Goal: Transaction & Acquisition: Purchase product/service

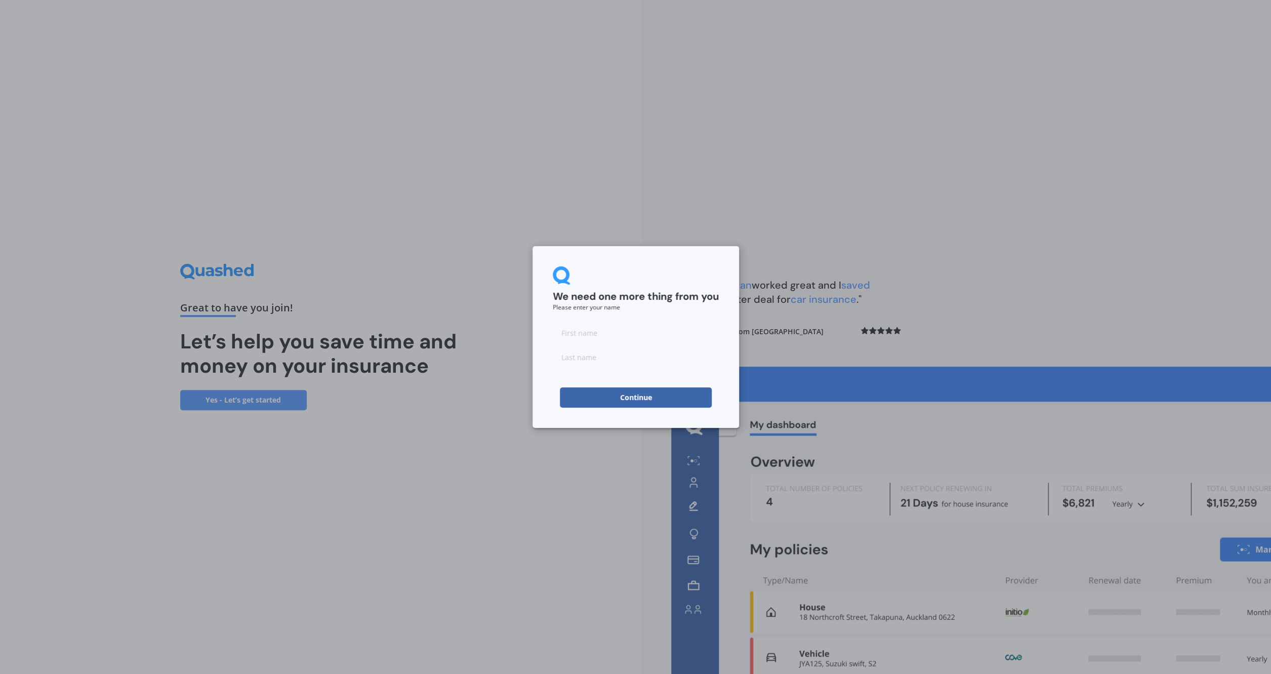
click at [593, 334] on input at bounding box center [636, 333] width 166 height 20
type input "[PERSON_NAME]"
type input "Green"
click at [668, 405] on button "Continue" at bounding box center [636, 397] width 152 height 20
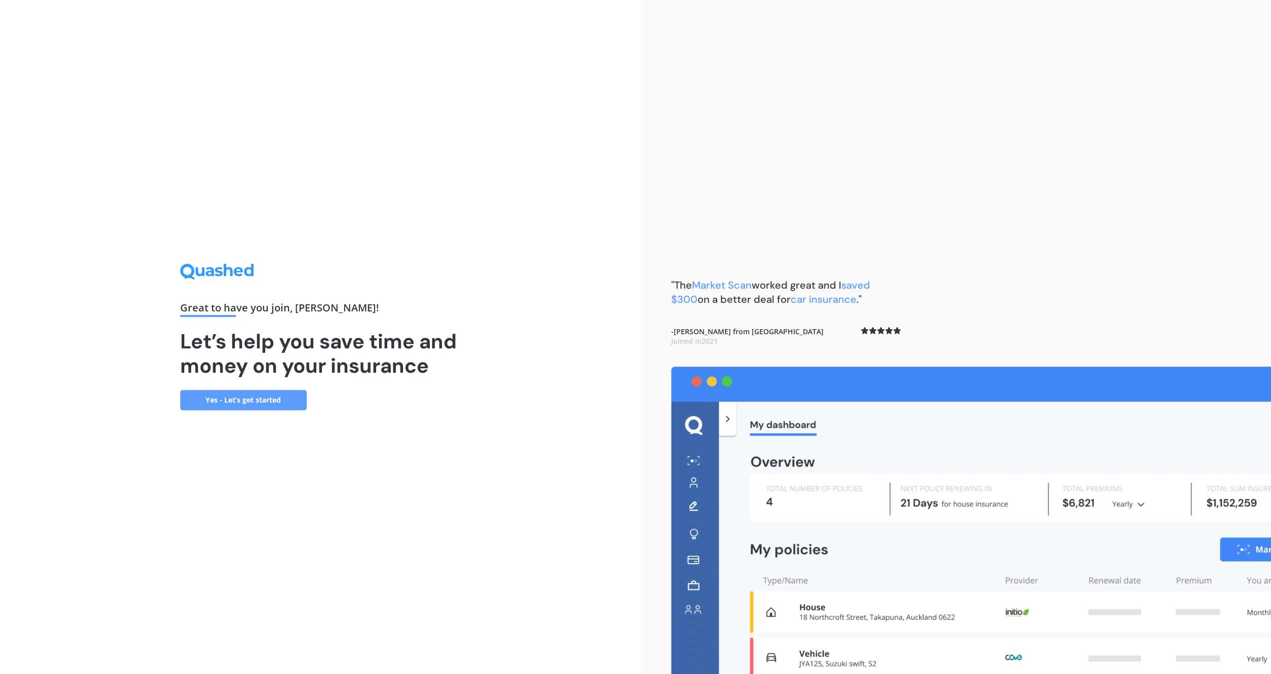
click at [283, 398] on link "Yes - Let’s get started" at bounding box center [243, 400] width 127 height 20
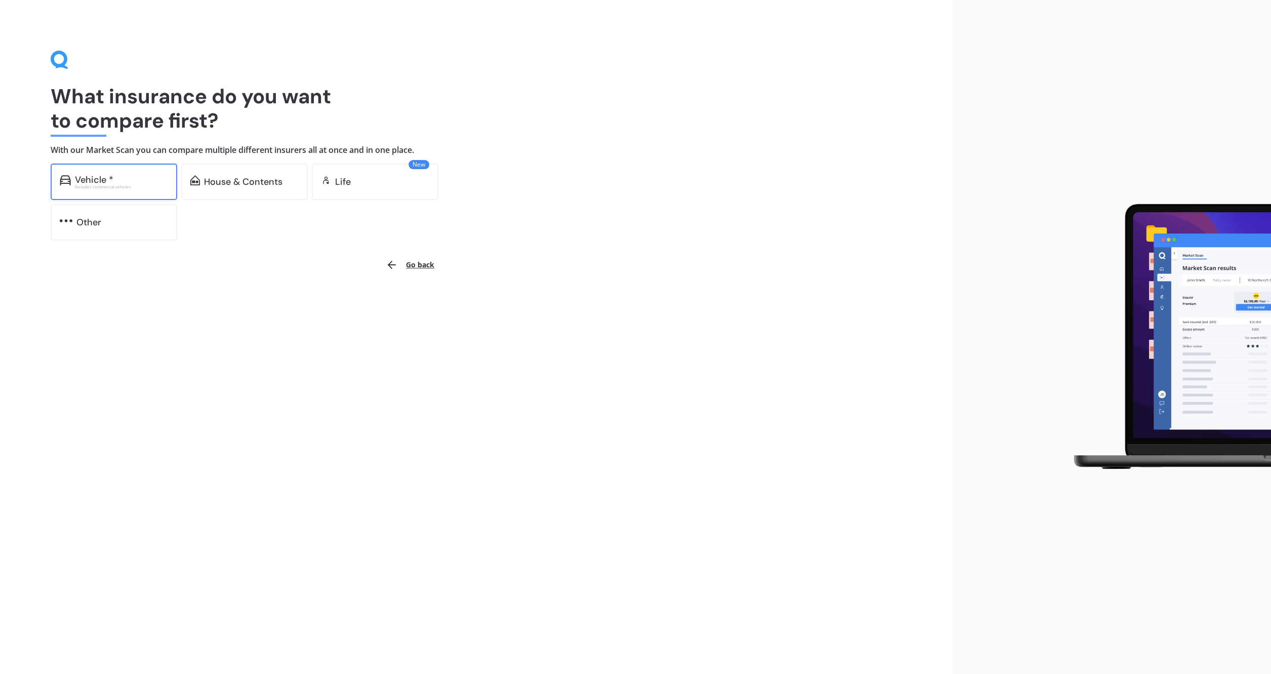
click at [132, 190] on div "Vehicle * Excludes commercial vehicles" at bounding box center [114, 182] width 127 height 36
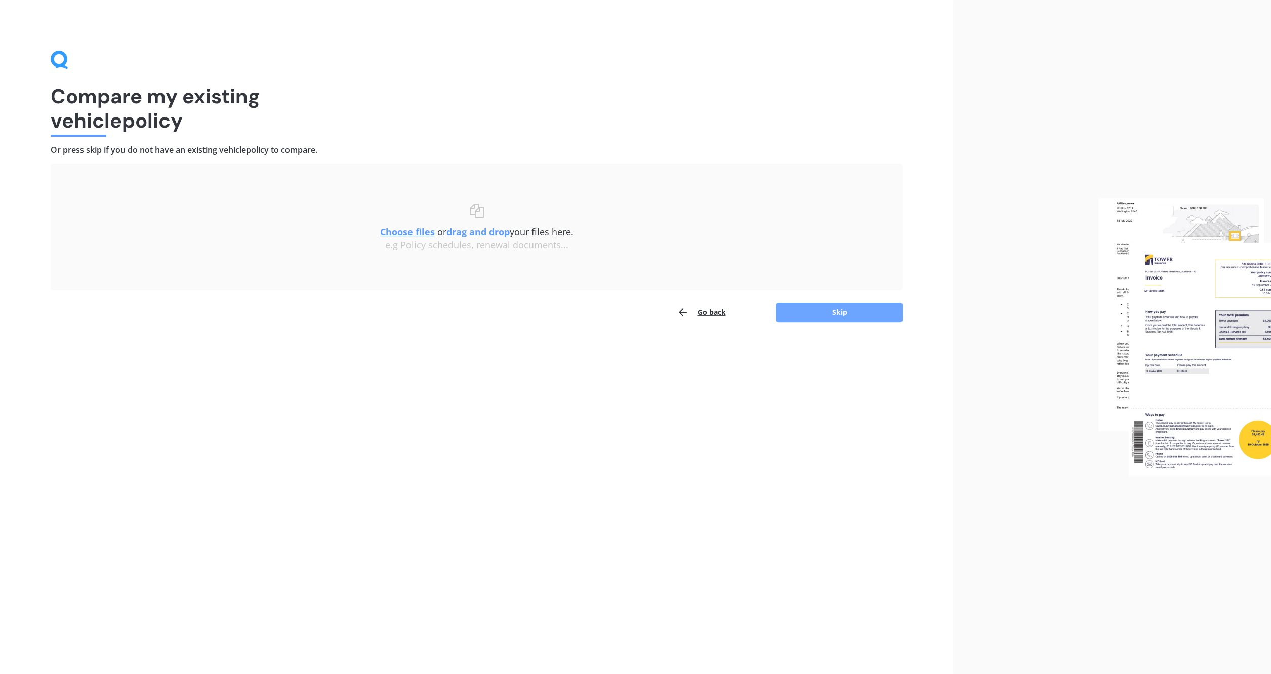
click at [796, 316] on button "Skip" at bounding box center [839, 312] width 127 height 19
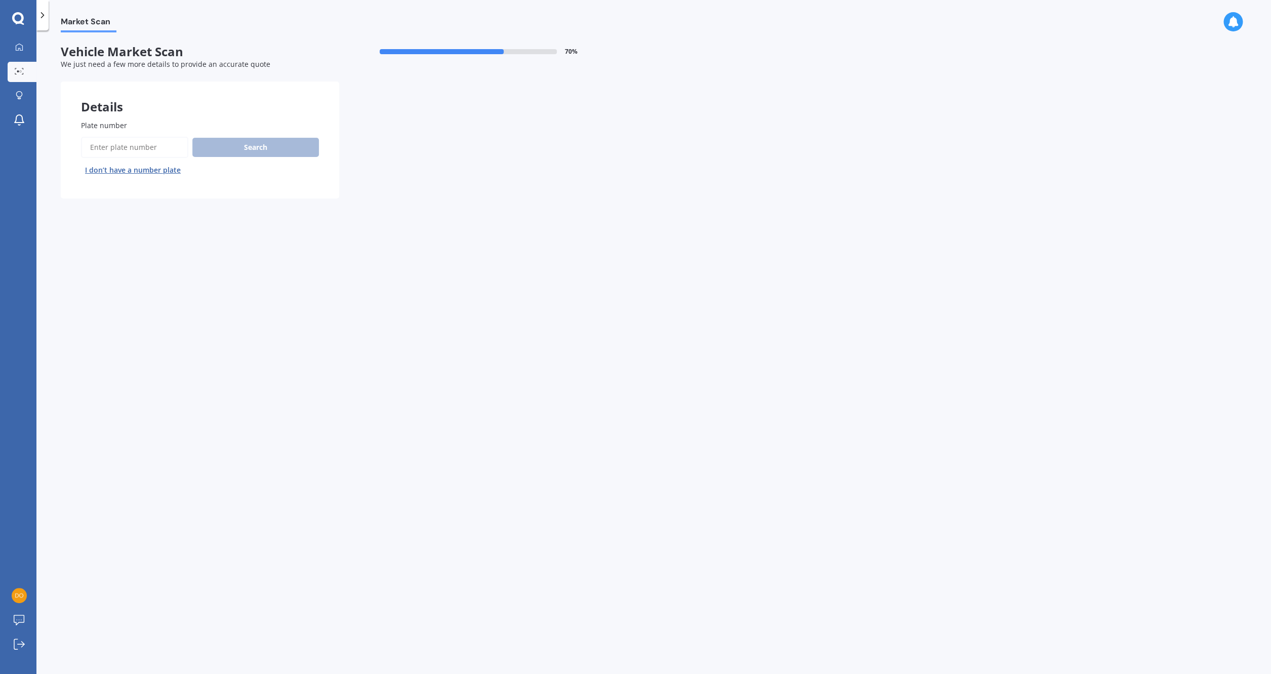
click at [147, 150] on input "Plate number" at bounding box center [134, 147] width 107 height 21
type input "RHY846"
click at [237, 148] on button "Search" at bounding box center [255, 147] width 127 height 19
select select "FORD"
select select "RANGER"
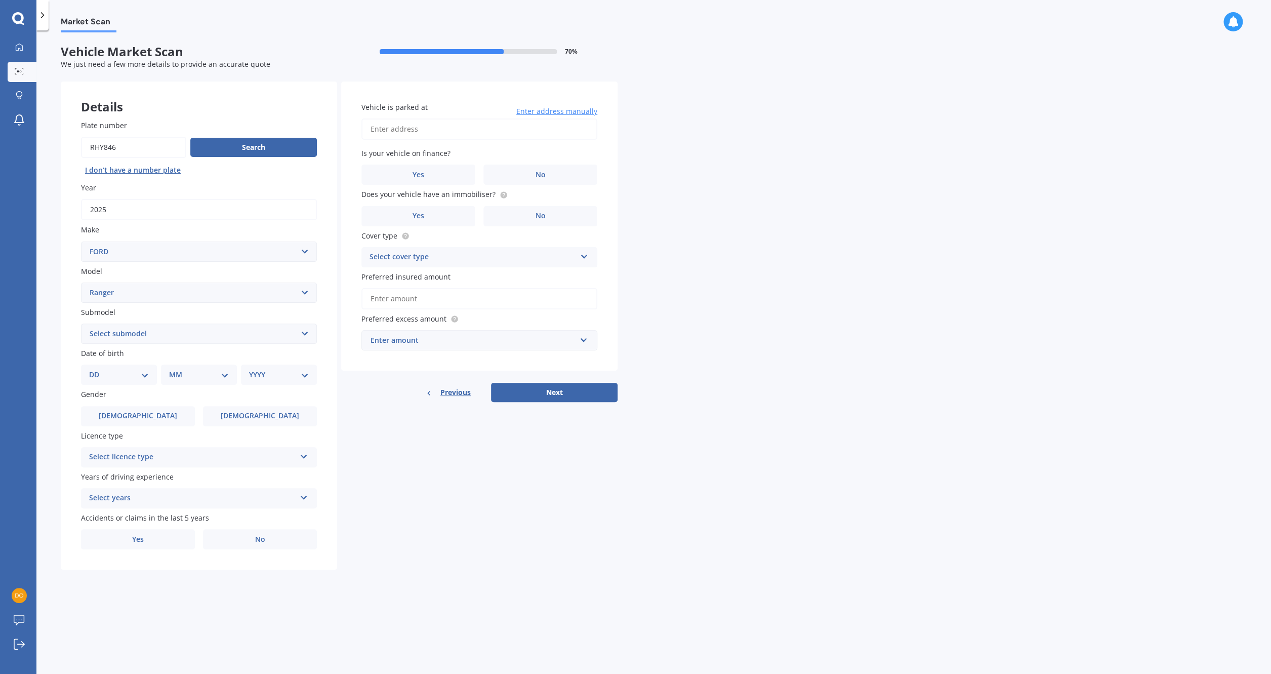
select select "XLT2.0 L BI-TURBO"
click option "XLT2.0 L Bi-Turbo" at bounding box center [0, 0] width 0 height 0
click at [491, 130] on input "Vehicle is parked at" at bounding box center [480, 128] width 236 height 21
type input "[STREET_ADDRESS]"
click at [534, 175] on label "No" at bounding box center [541, 175] width 114 height 20
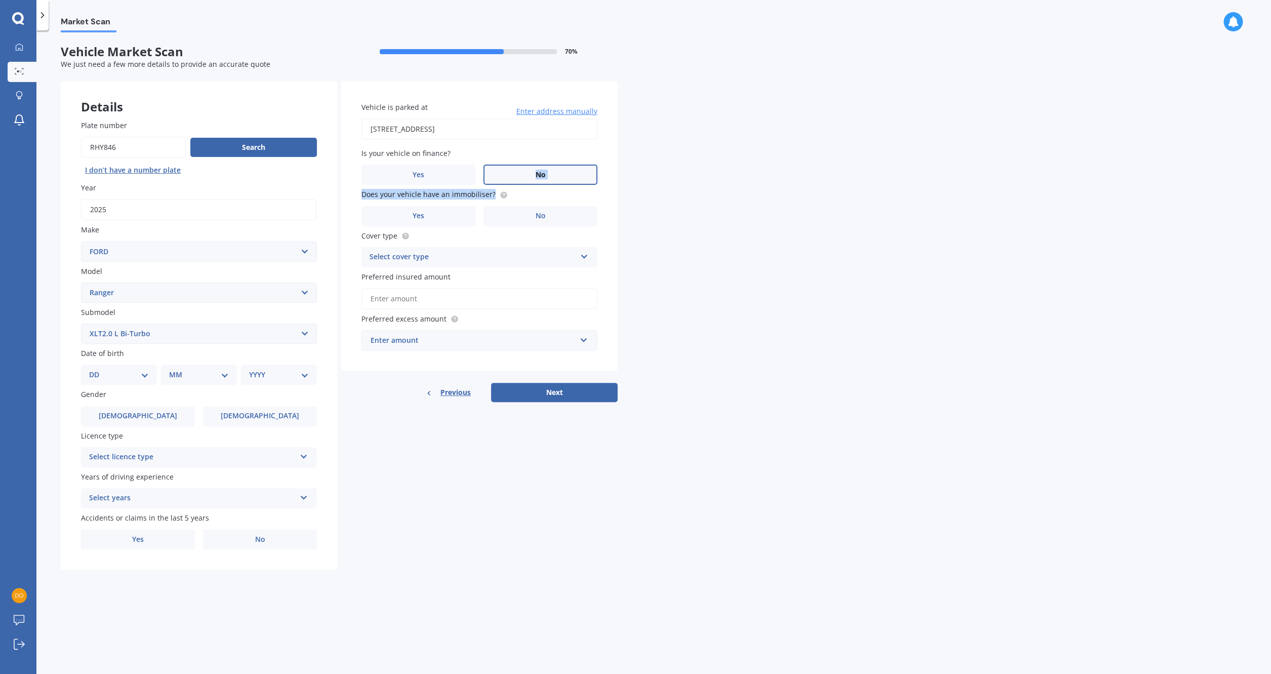
click at [0, 0] on input "No" at bounding box center [0, 0] width 0 height 0
click at [467, 208] on label "Yes" at bounding box center [419, 216] width 114 height 20
click at [0, 0] on input "Yes" at bounding box center [0, 0] width 0 height 0
click at [424, 252] on div "Select cover type" at bounding box center [473, 257] width 207 height 12
click at [425, 277] on div "Comprehensive" at bounding box center [479, 277] width 235 height 18
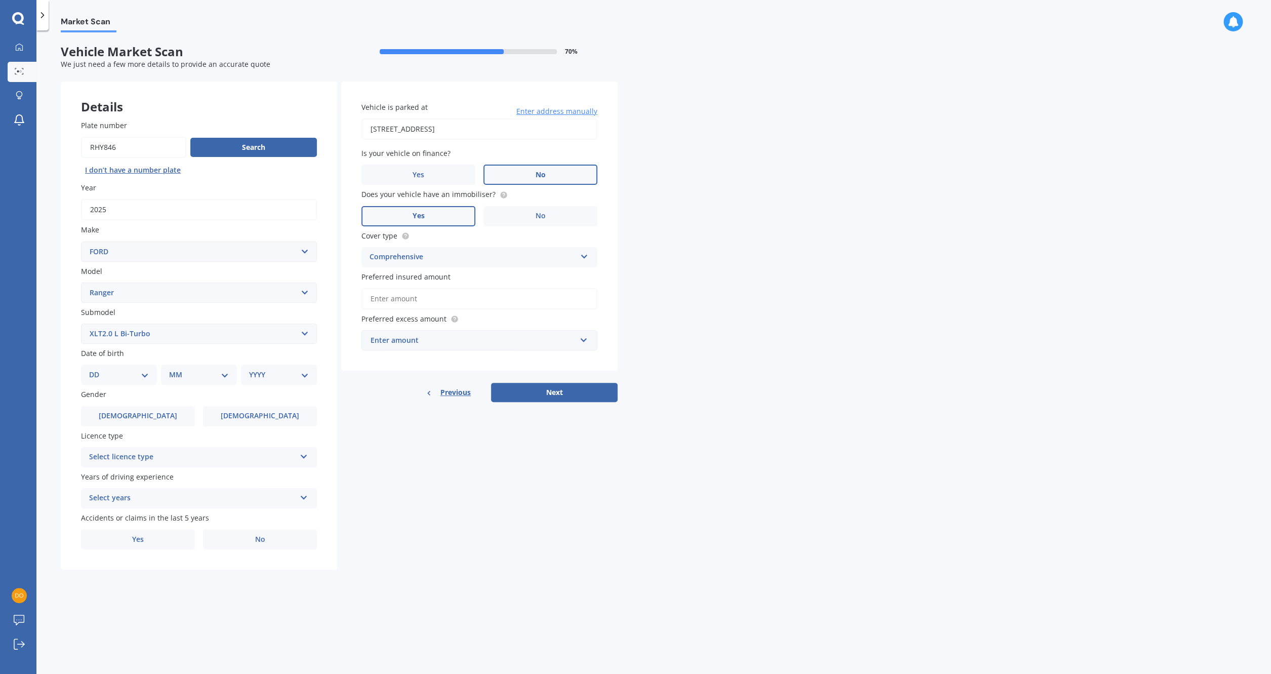
click at [409, 304] on input "Preferred insured amount" at bounding box center [480, 298] width 236 height 21
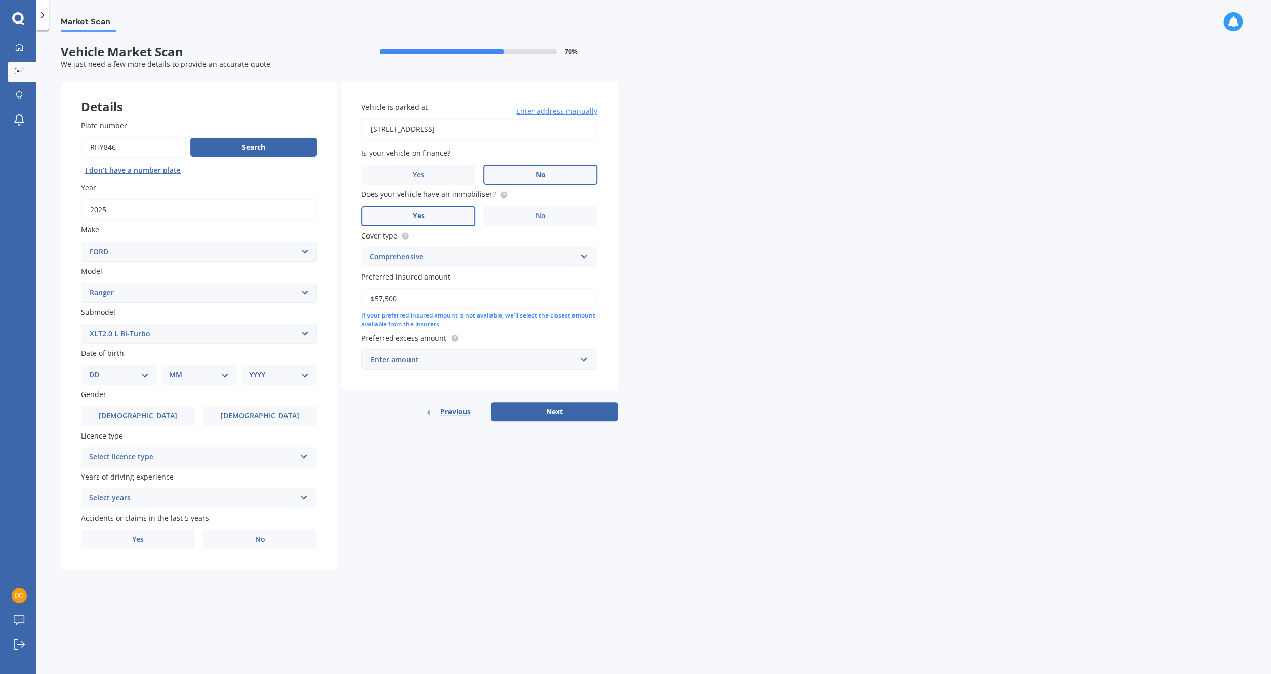
type input "$57,500"
click at [448, 359] on div "Enter amount" at bounding box center [474, 359] width 206 height 11
click at [411, 413] on div "$500" at bounding box center [479, 416] width 235 height 19
click at [527, 425] on button "Next" at bounding box center [554, 422] width 127 height 19
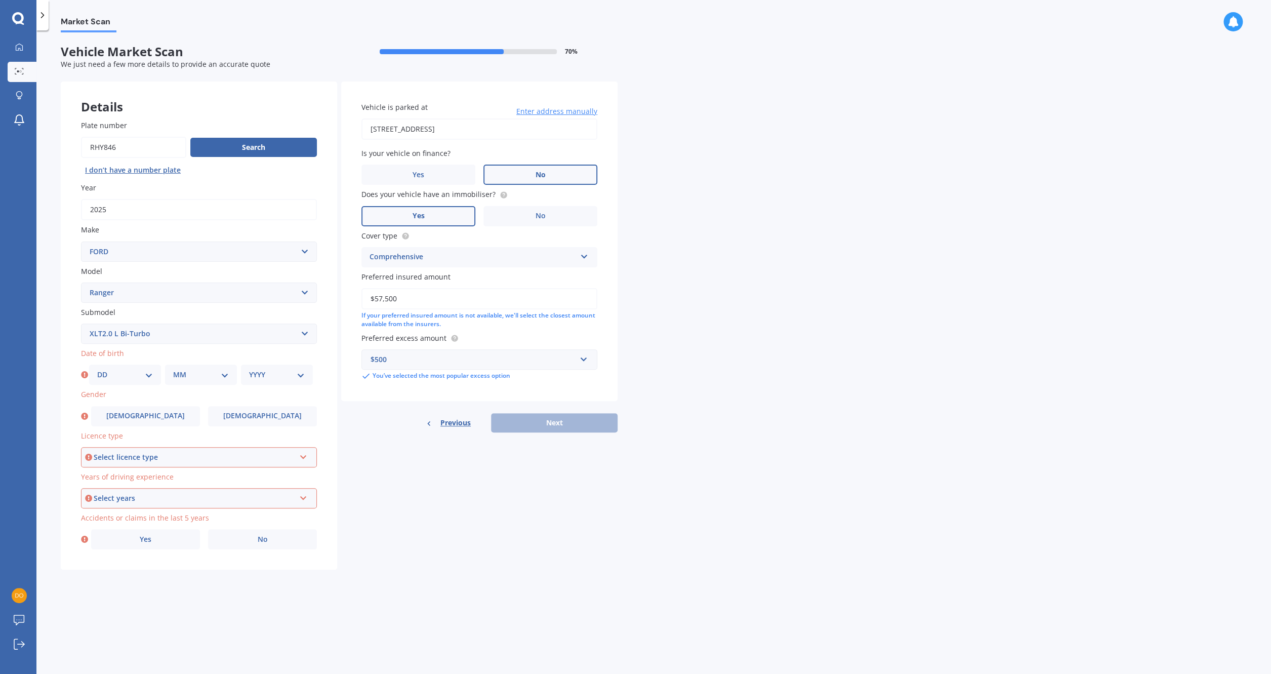
click at [97, 369] on select "DD 01 02 03 04 05 06 07 08 09 10 11 12 13 14 15 16 17 18 19 20 21 22 23 24 25 2…" at bounding box center [125, 374] width 56 height 11
select select "20"
click option "20" at bounding box center [0, 0] width 0 height 0
select select "09"
click option "09" at bounding box center [0, 0] width 0 height 0
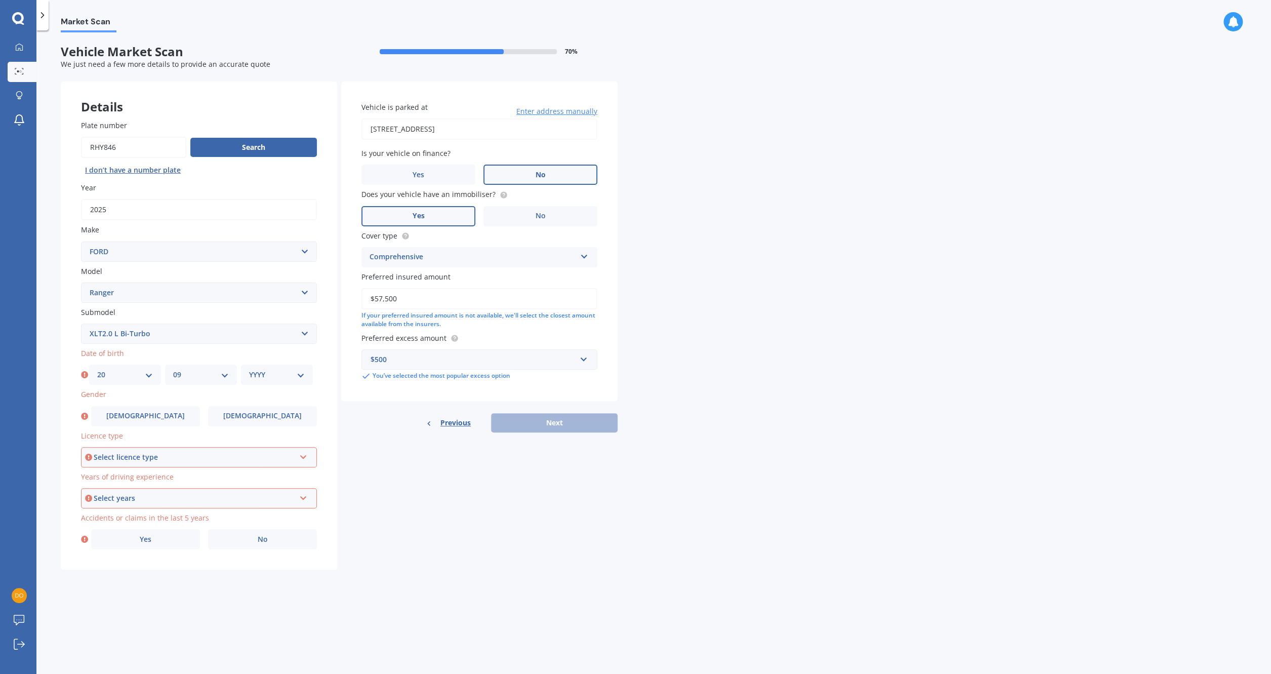
click at [249, 369] on select "YYYY 2025 2024 2023 2022 2021 2020 2019 2018 2017 2016 2015 2014 2013 2012 2011…" at bounding box center [277, 374] width 56 height 11
select select "1983"
click option "1983" at bounding box center [0, 0] width 0 height 0
click at [154, 416] on span "[DEMOGRAPHIC_DATA]" at bounding box center [145, 416] width 81 height 9
click at [0, 0] on input "[DEMOGRAPHIC_DATA]" at bounding box center [0, 0] width 0 height 0
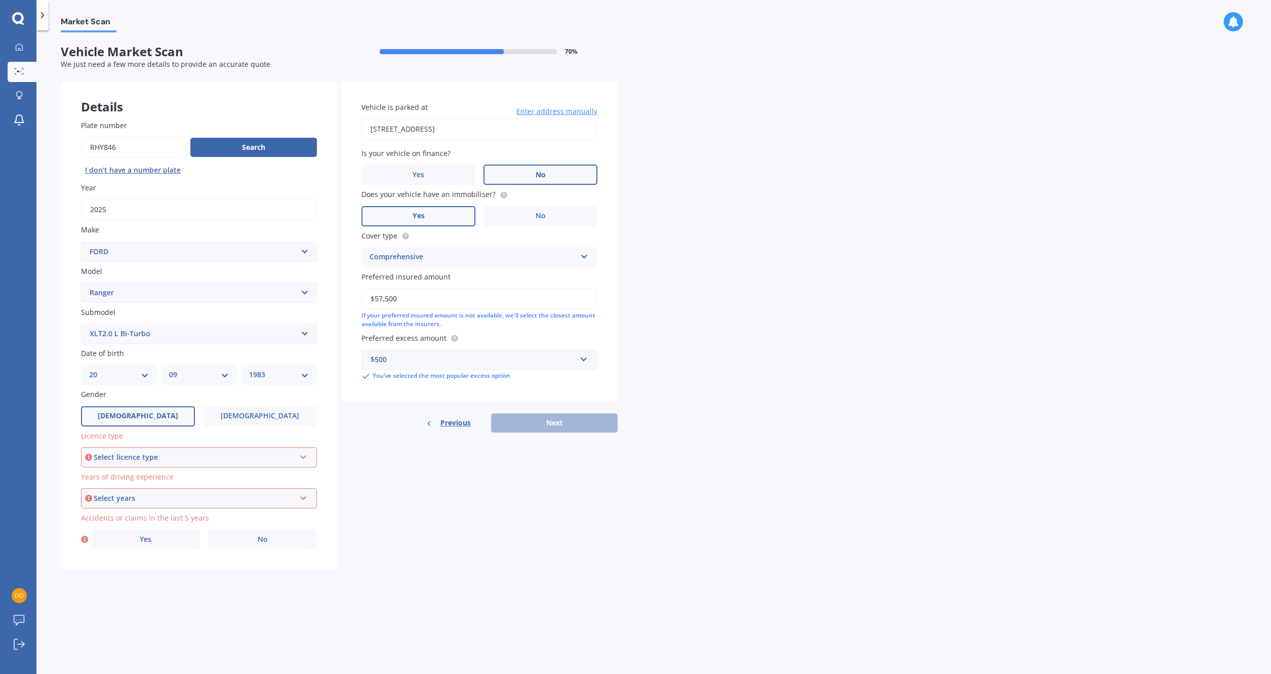
click at [142, 461] on div "Select licence type" at bounding box center [195, 457] width 202 height 11
click at [135, 480] on div "NZ Full" at bounding box center [199, 476] width 234 height 18
click at [133, 496] on div "Select years" at bounding box center [195, 498] width 202 height 11
click at [131, 520] on span "5 or more years" at bounding box center [117, 517] width 55 height 10
click at [249, 545] on label "No" at bounding box center [262, 539] width 109 height 20
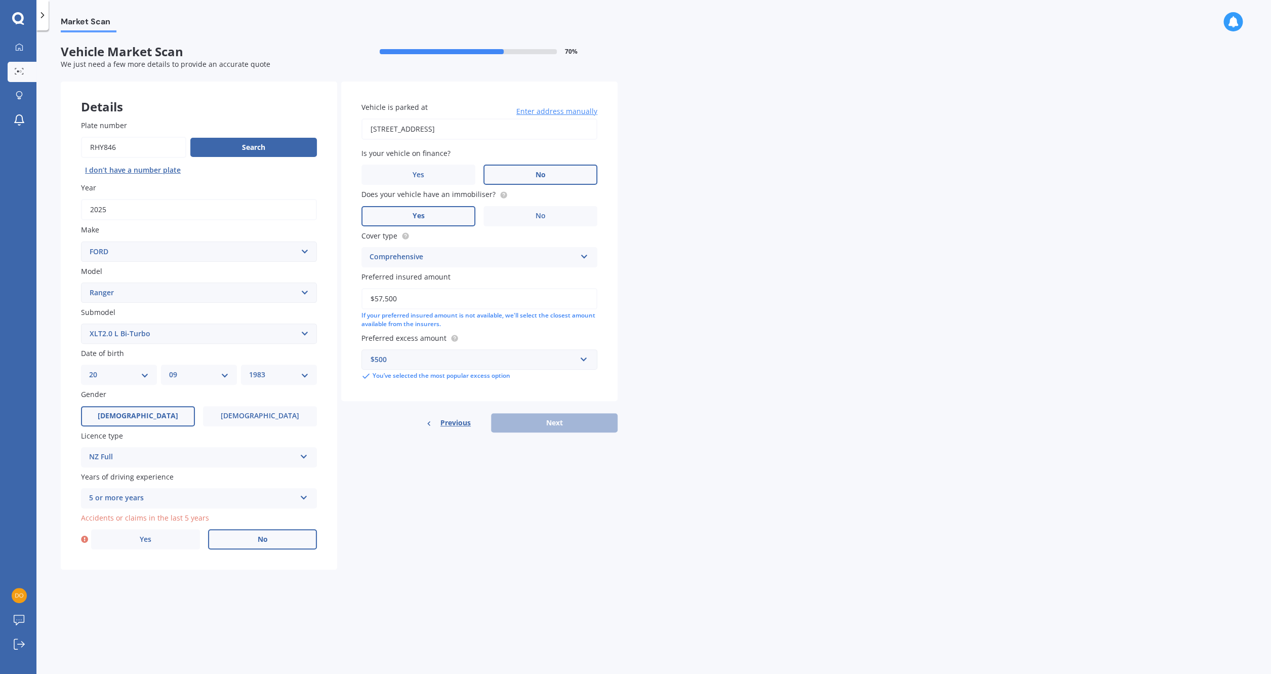
click at [224, 546] on label "No" at bounding box center [262, 539] width 109 height 20
click at [0, 0] on input "No" at bounding box center [0, 0] width 0 height 0
click at [552, 419] on button "Next" at bounding box center [554, 422] width 127 height 19
select select "20"
select select "09"
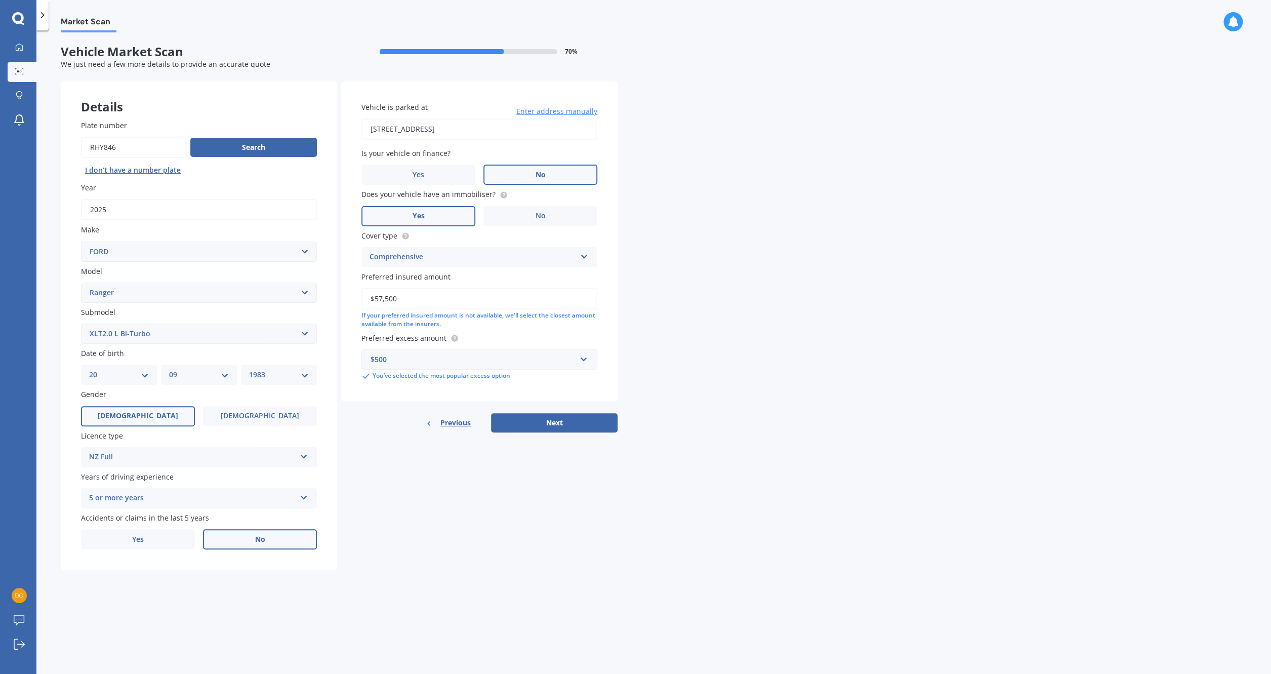
select select "1983"
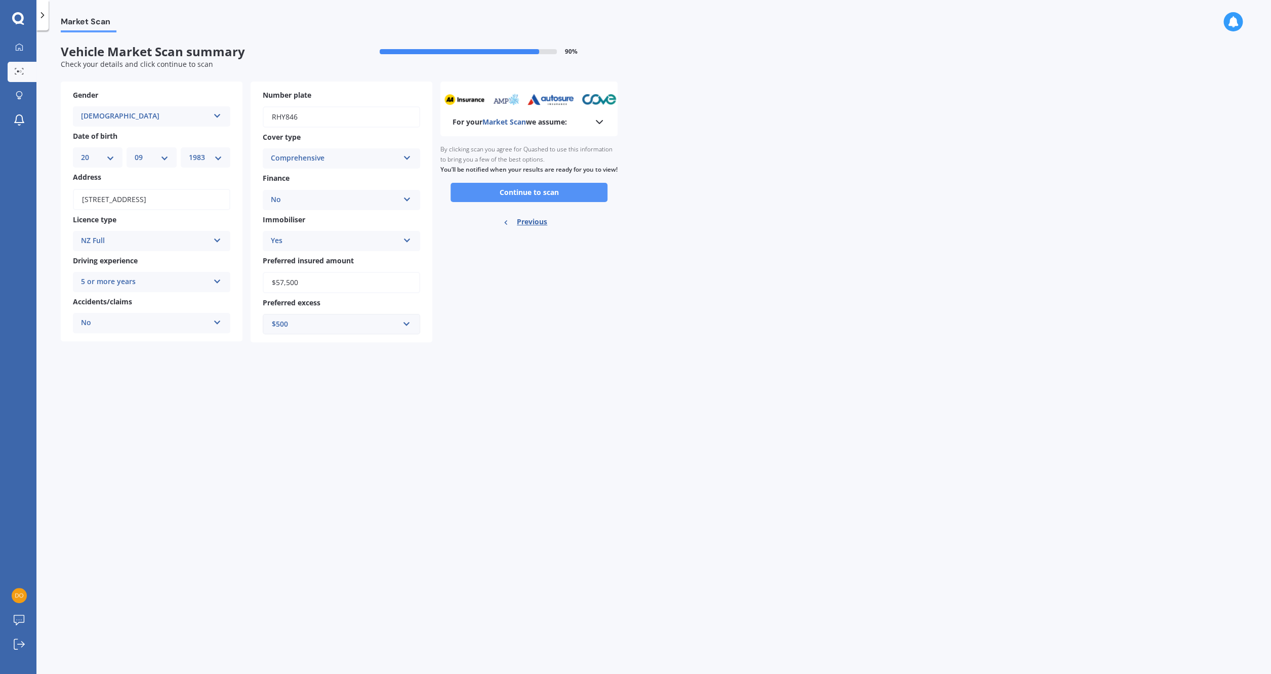
click at [544, 202] on button "Continue to scan" at bounding box center [529, 192] width 157 height 19
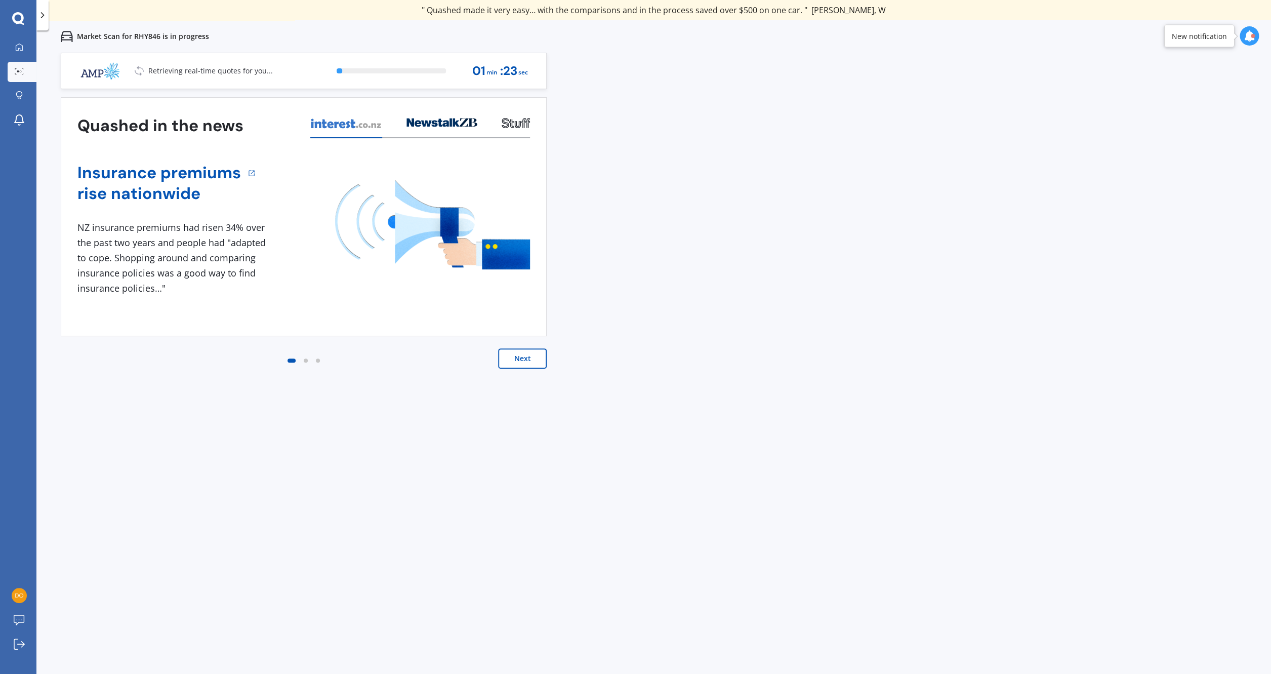
click at [522, 363] on button "Next" at bounding box center [522, 358] width 49 height 20
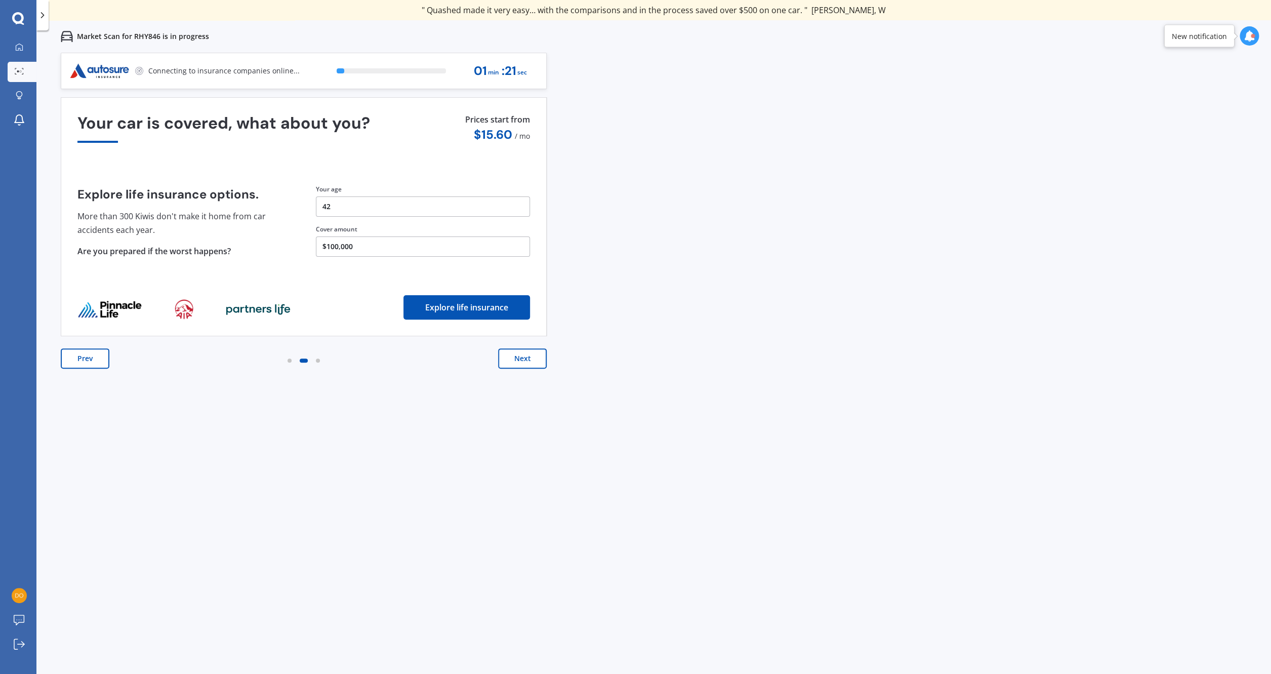
click at [522, 359] on button "Next" at bounding box center [522, 358] width 49 height 20
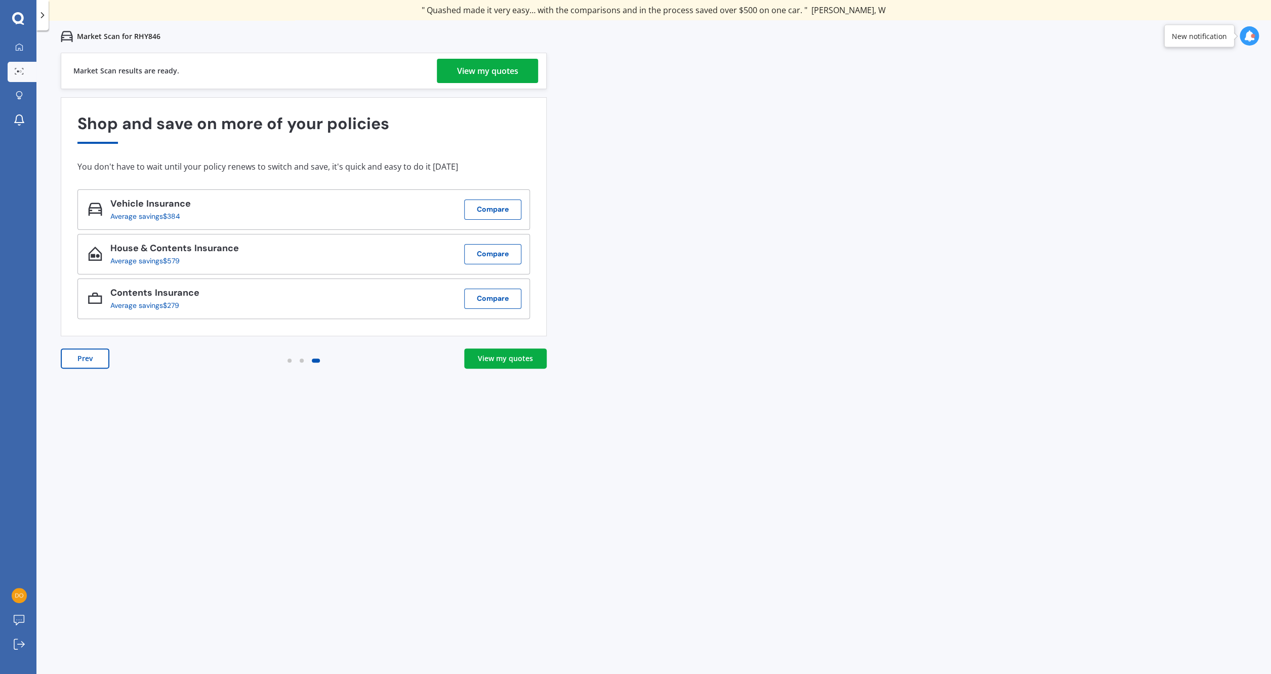
drag, startPoint x: 494, startPoint y: 374, endPoint x: 497, endPoint y: 368, distance: 6.8
click at [494, 373] on div "Prev View my quotes" at bounding box center [304, 368] width 486 height 41
click at [499, 362] on div "View my quotes" at bounding box center [505, 358] width 55 height 10
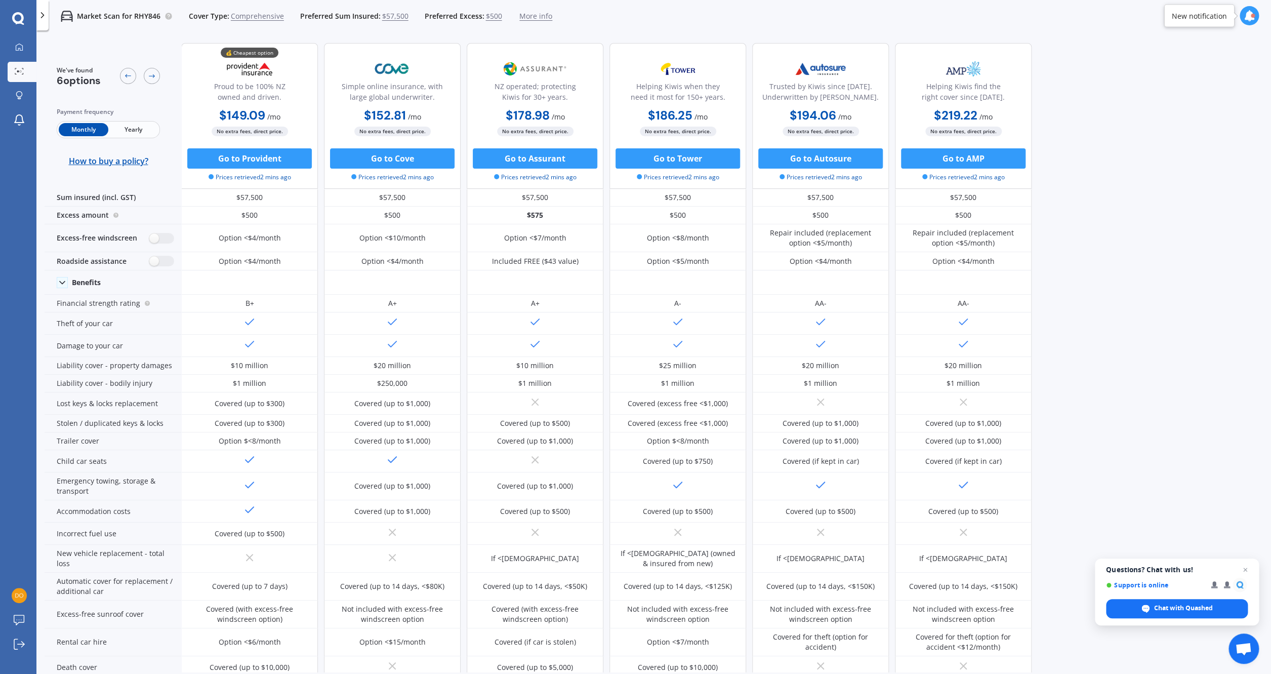
click at [136, 128] on span "Yearly" at bounding box center [133, 129] width 50 height 13
